Goal: Information Seeking & Learning: Learn about a topic

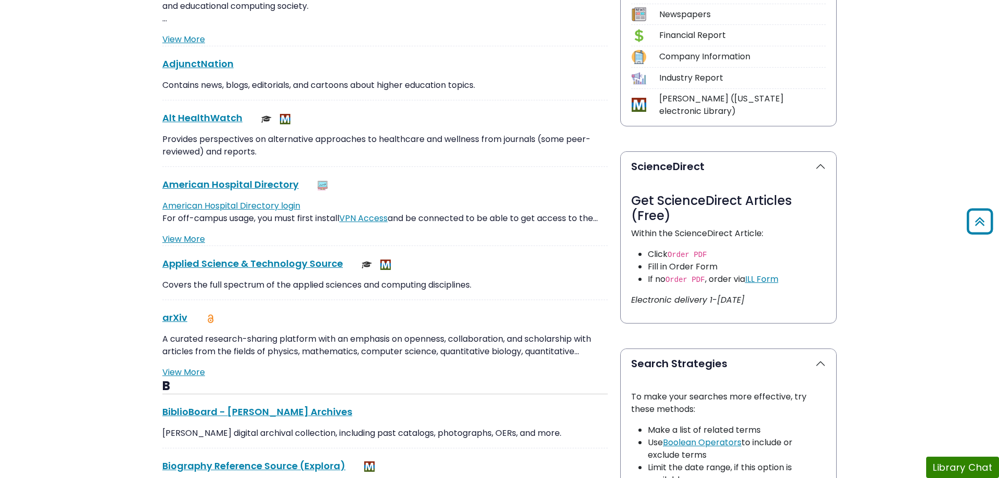
scroll to position [159, 0]
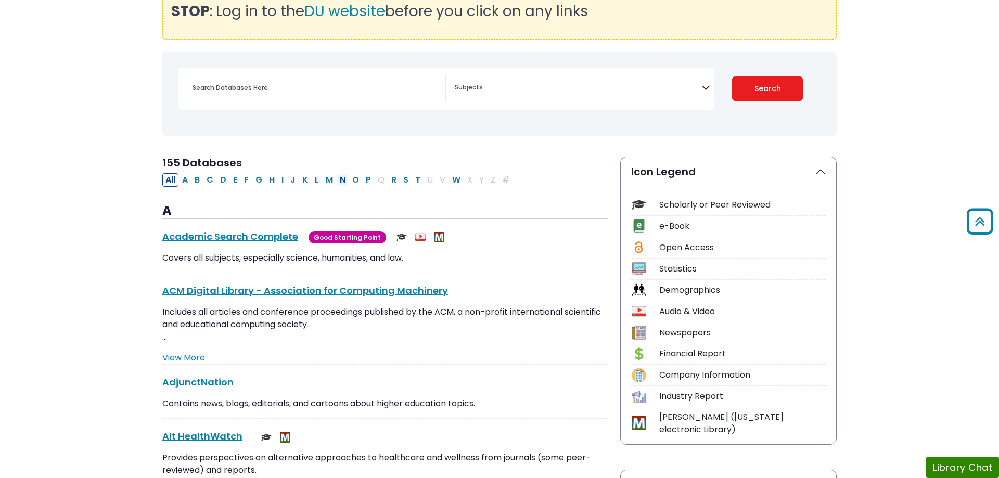
click at [339, 180] on button "N" at bounding box center [343, 180] width 12 height 14
select select "Database Subject Filter"
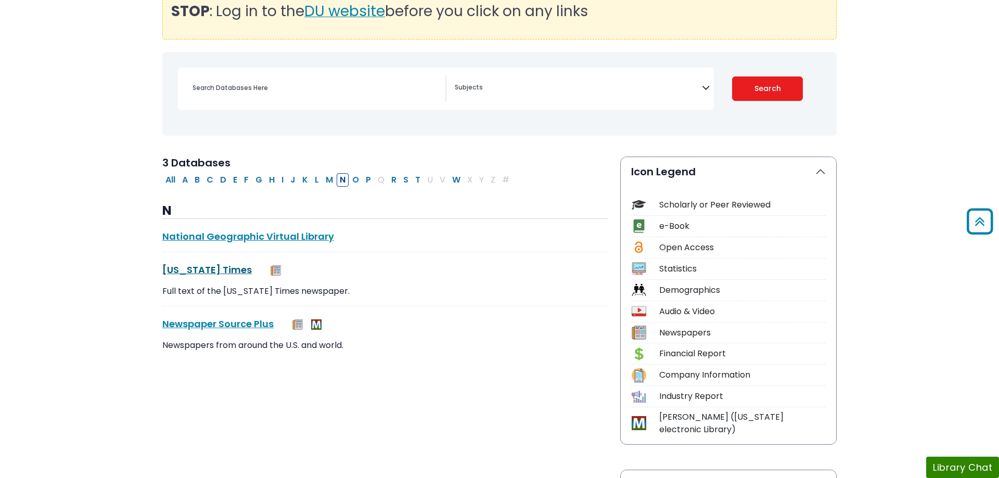
click at [224, 271] on link "New York Times This link opens in a new window" at bounding box center [207, 269] width 90 height 13
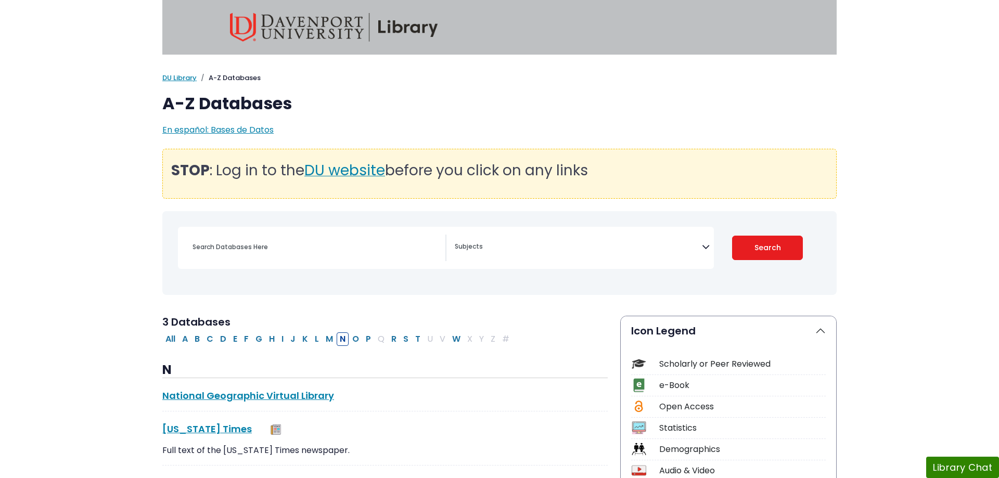
select select "Database Subject Filter"
click at [183, 77] on link "DU Library" at bounding box center [179, 78] width 34 height 10
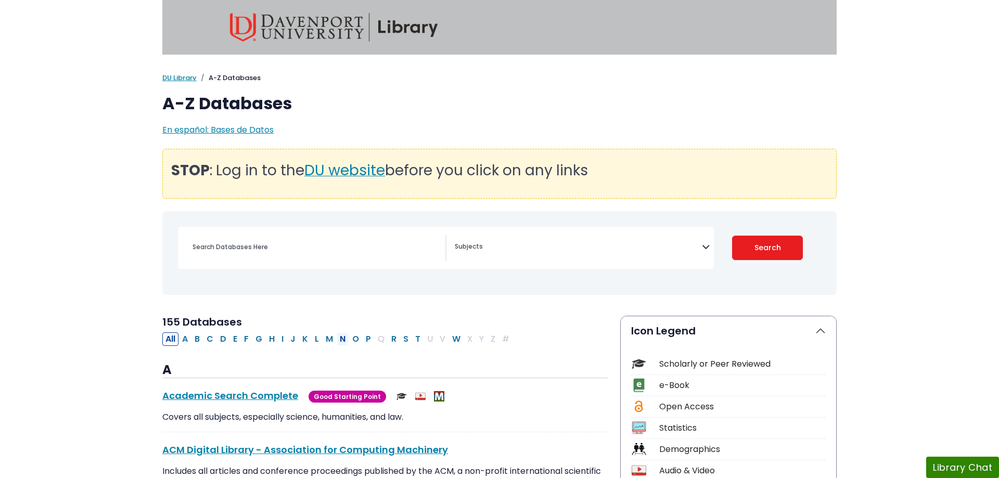
click at [342, 340] on button "N" at bounding box center [343, 340] width 12 height 14
select select "Database Subject Filter"
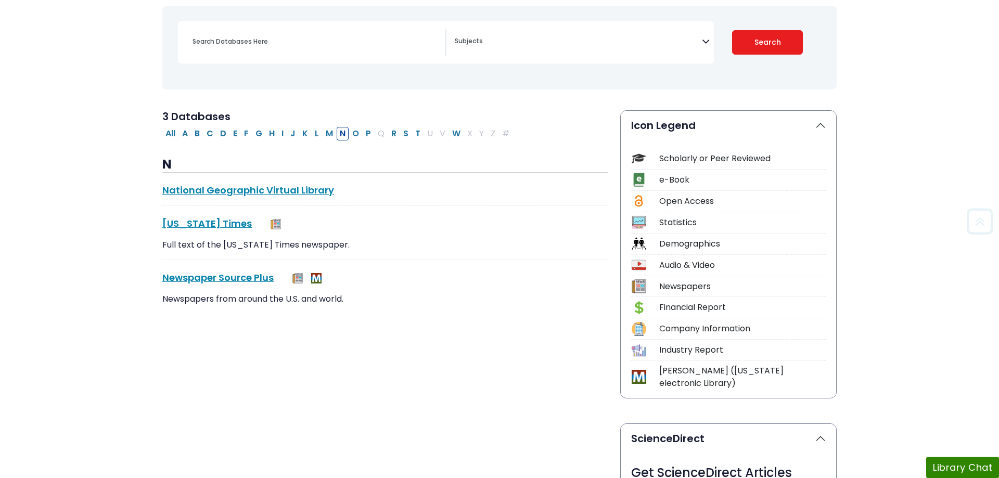
scroll to position [212, 0]
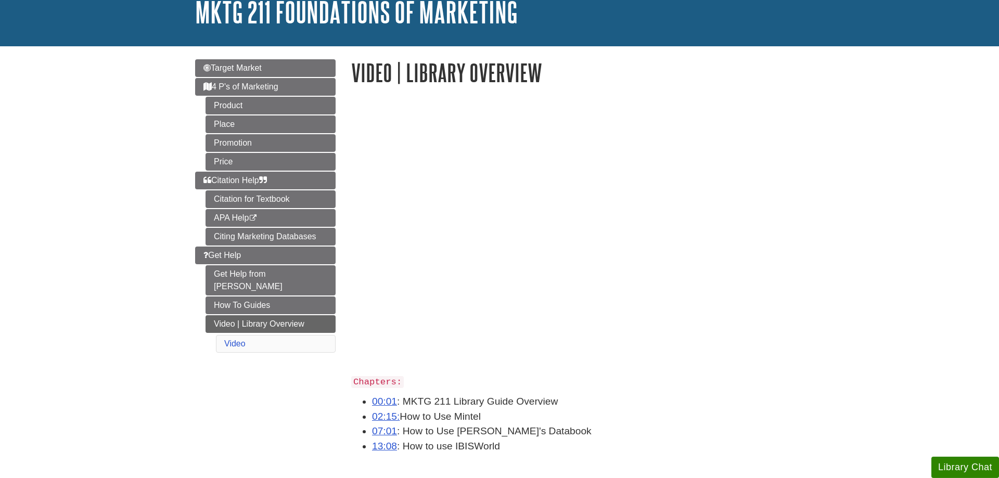
scroll to position [106, 0]
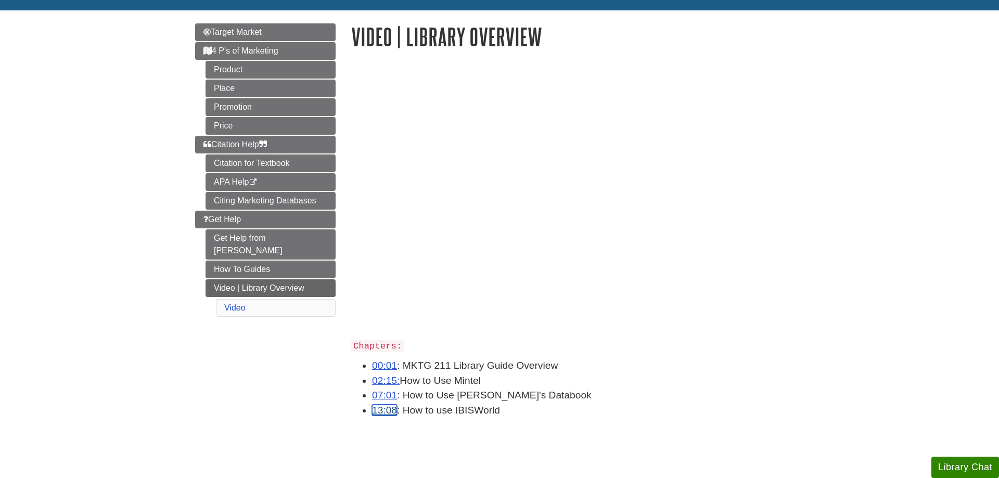
click at [388, 412] on link "13:08" at bounding box center [384, 410] width 25 height 11
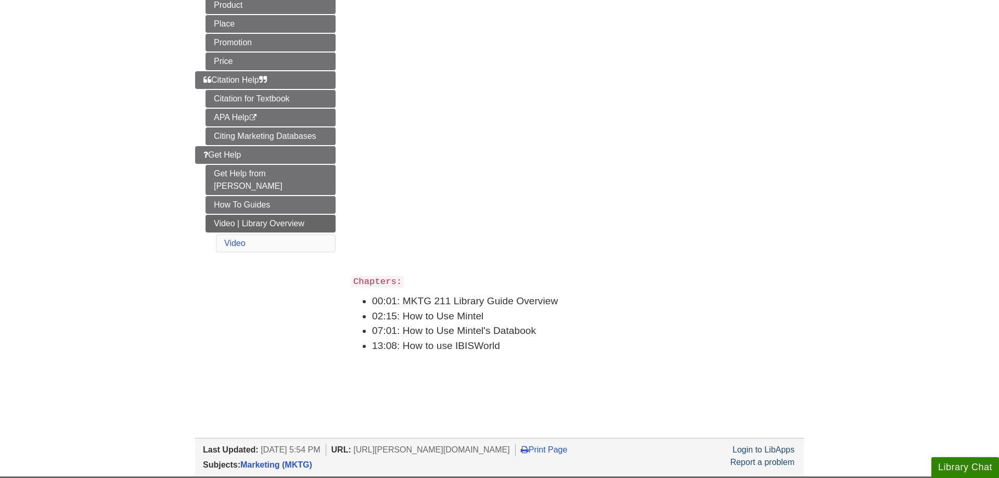
scroll to position [212, 0]
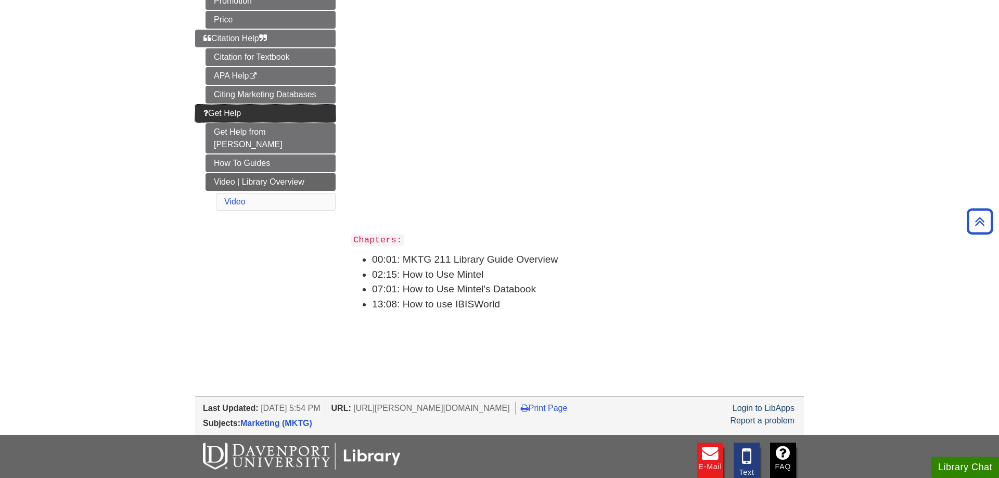
click at [302, 112] on link "Get Help" at bounding box center [265, 114] width 141 height 18
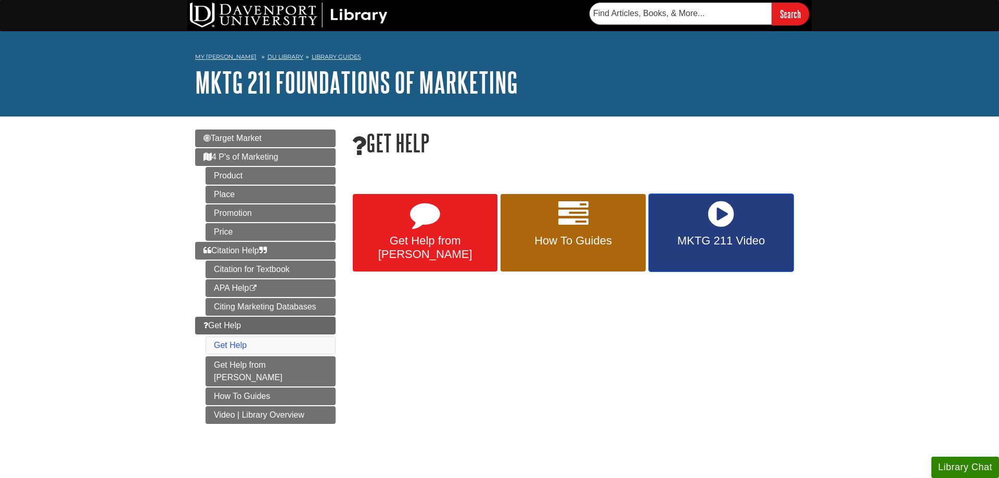
click at [742, 244] on span "MKTG 211 Video" at bounding box center [721, 241] width 129 height 14
